Goal: Task Accomplishment & Management: Manage account settings

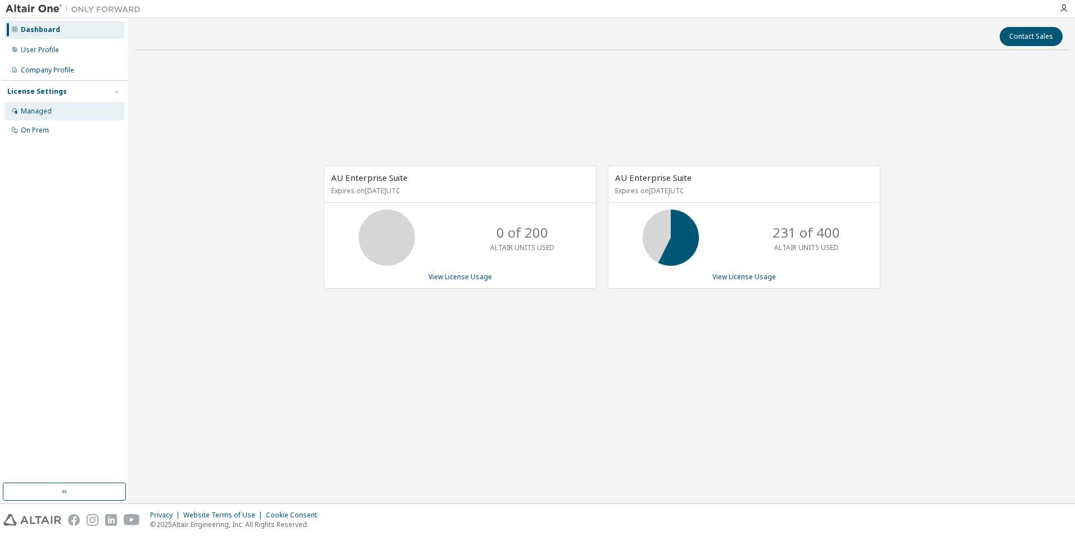
click at [42, 114] on div "Managed" at bounding box center [36, 111] width 31 height 9
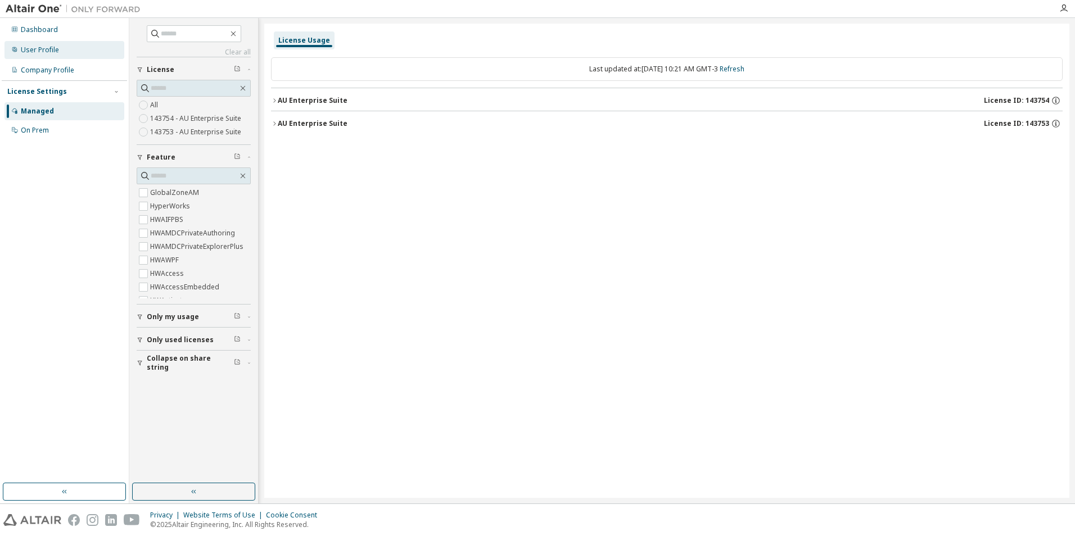
click at [62, 51] on div "User Profile" at bounding box center [64, 50] width 120 height 18
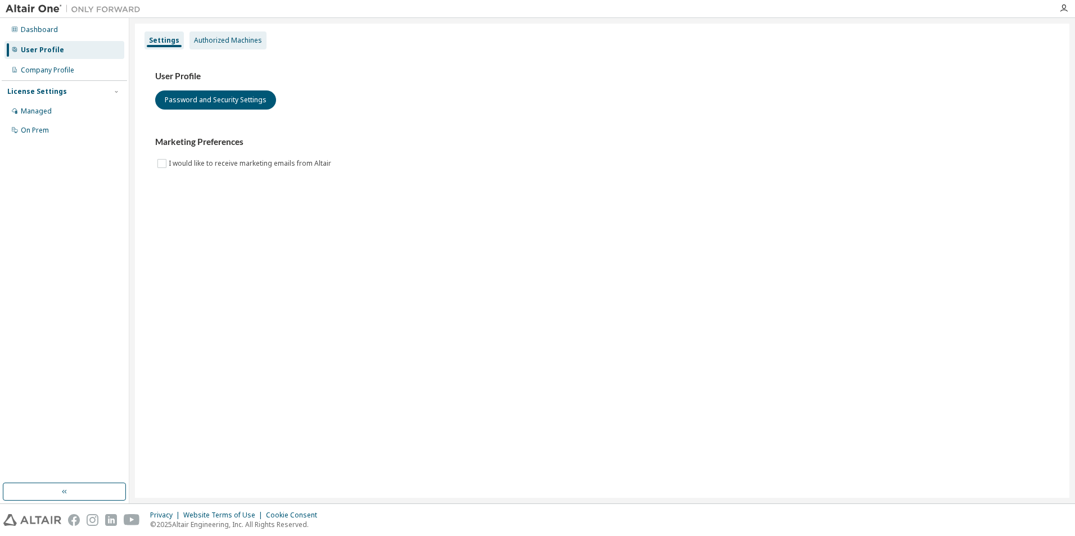
click at [211, 42] on div "Authorized Machines" at bounding box center [228, 40] width 68 height 9
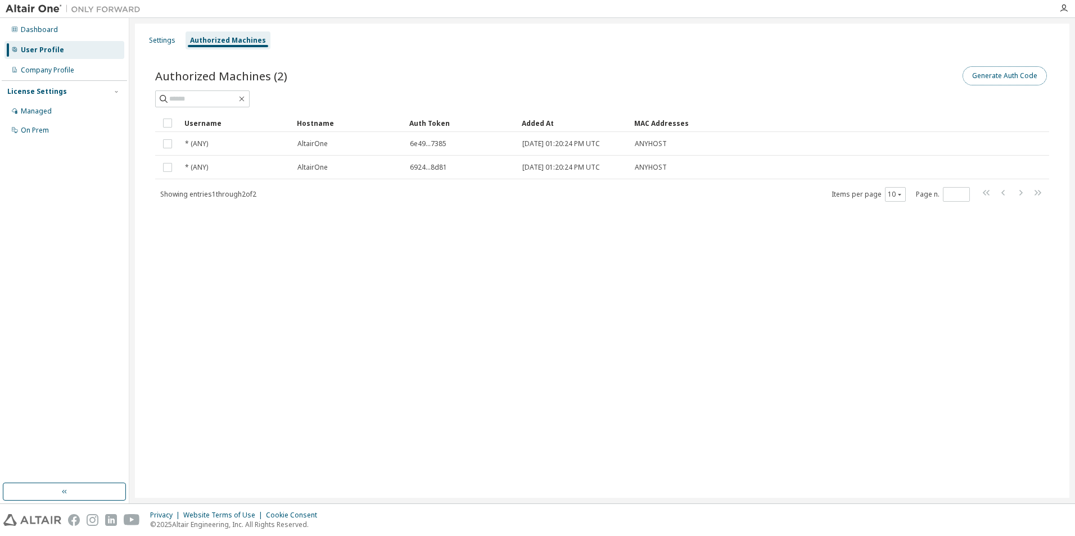
click at [992, 80] on button "Generate Auth Code" at bounding box center [1004, 75] width 84 height 19
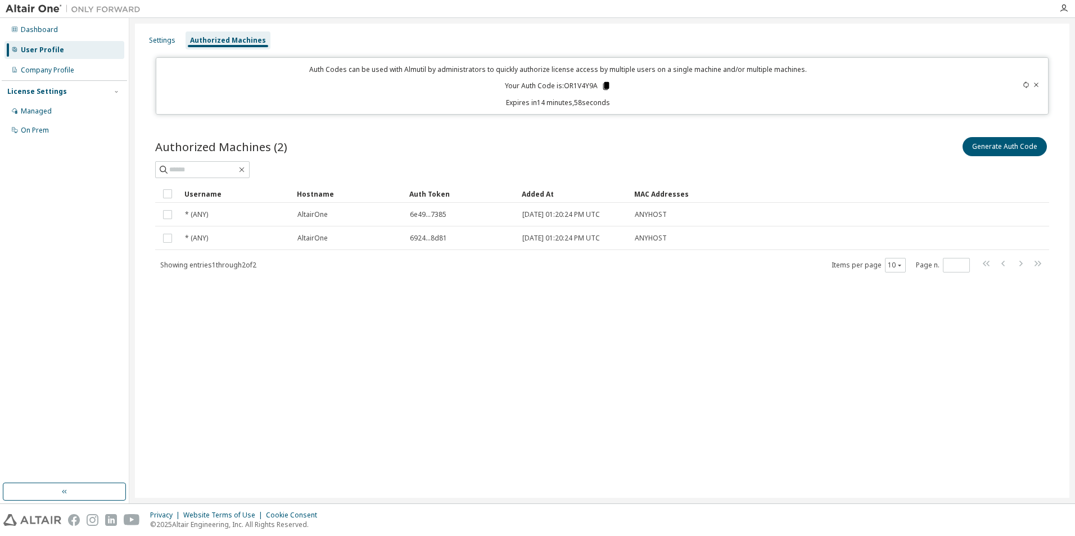
click at [606, 85] on icon at bounding box center [606, 86] width 6 height 8
